Goal: Find specific page/section: Find specific page/section

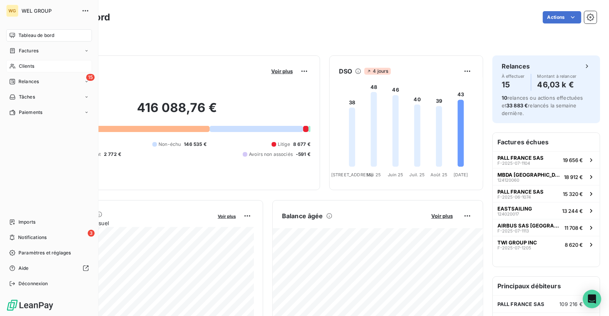
click at [25, 68] on span "Clients" at bounding box center [26, 66] width 15 height 7
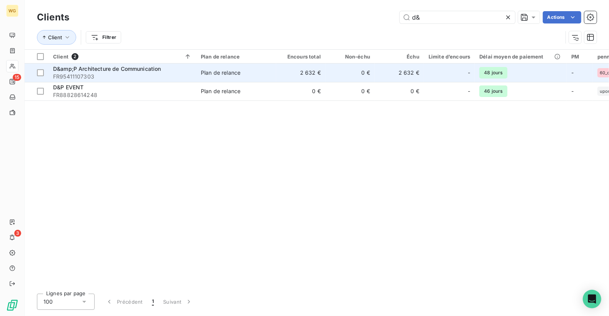
type input "d&"
click at [65, 70] on span "D&amp;P Architecture de Communication" at bounding box center [107, 68] width 108 height 7
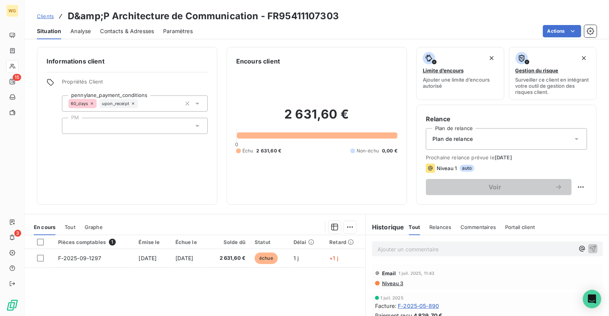
click at [135, 32] on span "Contacts & Adresses" at bounding box center [127, 31] width 54 height 8
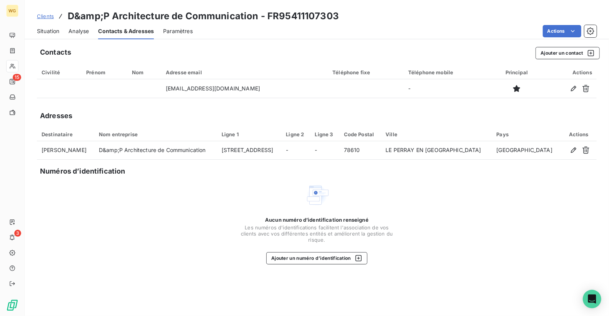
click at [54, 29] on span "Situation" at bounding box center [48, 31] width 22 height 8
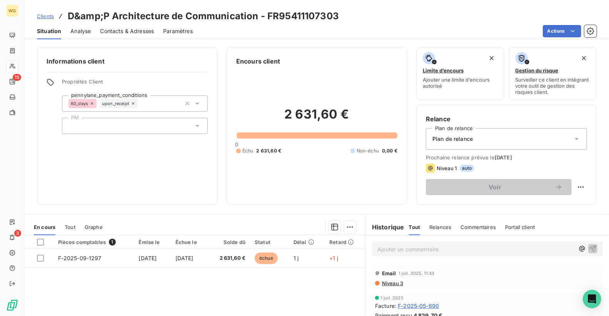
click at [86, 29] on span "Analyse" at bounding box center [80, 31] width 20 height 8
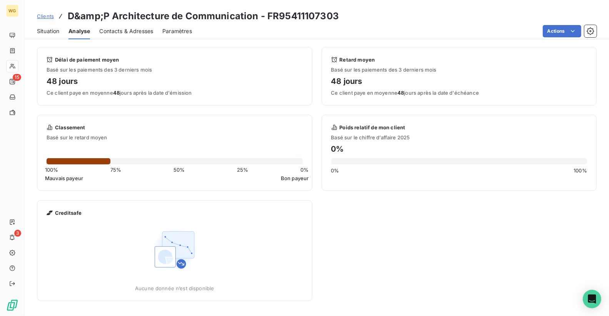
click at [123, 33] on span "Contacts & Adresses" at bounding box center [126, 31] width 54 height 8
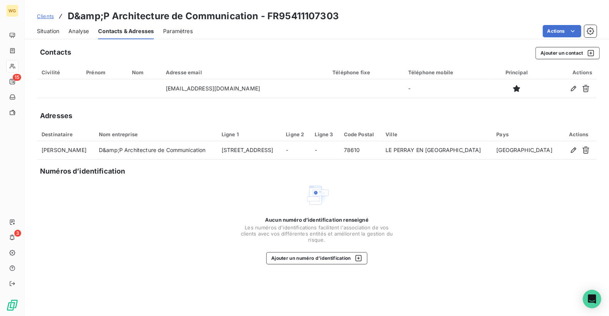
click at [179, 33] on span "Paramètres" at bounding box center [178, 31] width 30 height 8
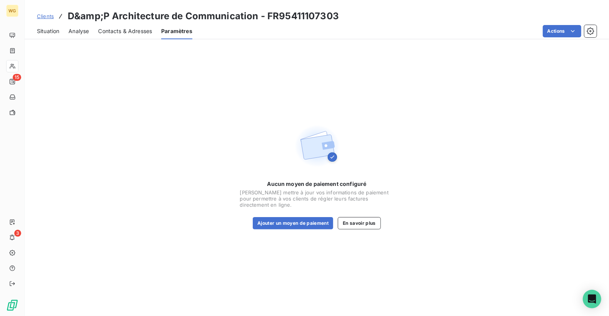
click at [50, 30] on span "Situation" at bounding box center [48, 31] width 22 height 8
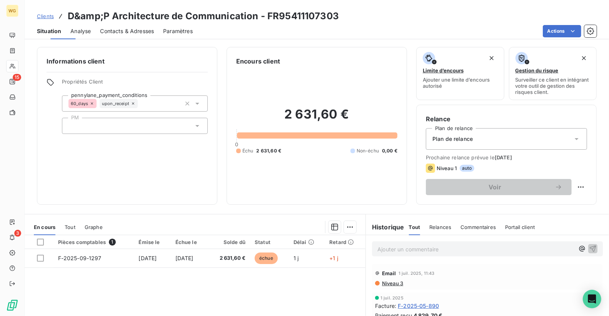
click at [51, 17] on span "Clients" at bounding box center [45, 16] width 17 height 6
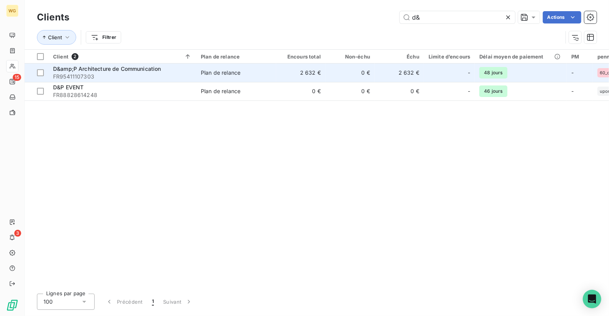
click at [98, 73] on span "FR95411107303" at bounding box center [122, 77] width 138 height 8
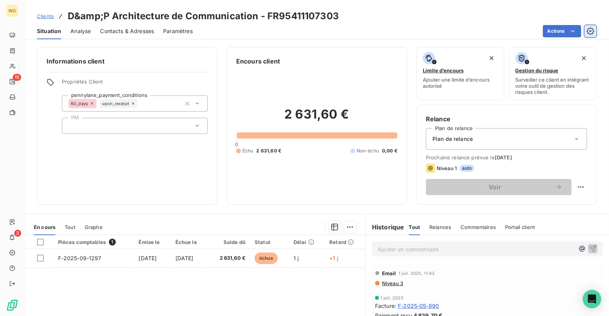
click at [590, 32] on icon "button" at bounding box center [591, 31] width 2 height 2
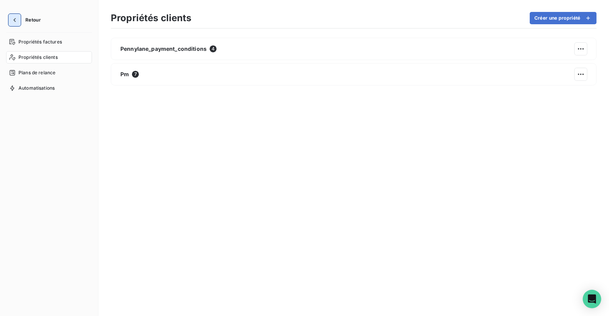
click at [19, 21] on button "button" at bounding box center [14, 20] width 12 height 12
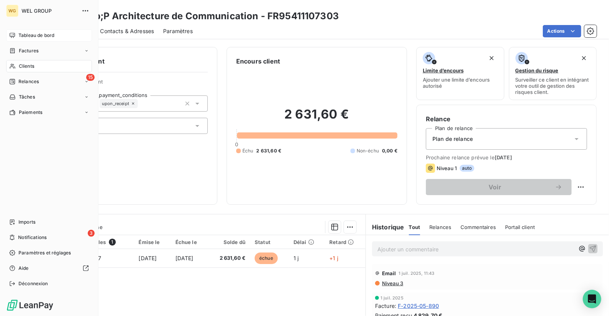
click at [22, 33] on span "Tableau de bord" at bounding box center [36, 35] width 36 height 7
